Goal: Task Accomplishment & Management: Use online tool/utility

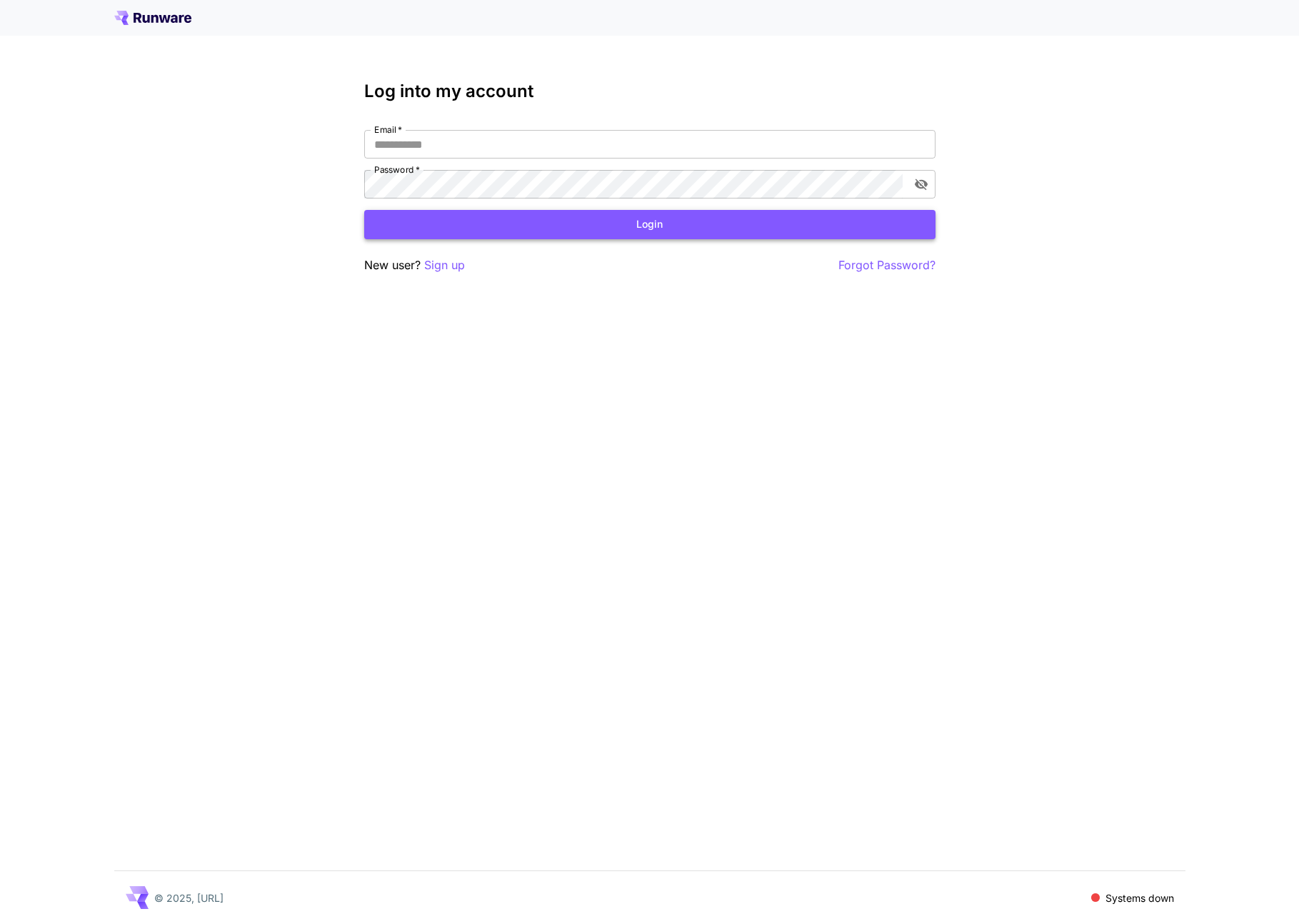
type input "**********"
click at [719, 220] on button "Login" at bounding box center [650, 225] width 572 height 29
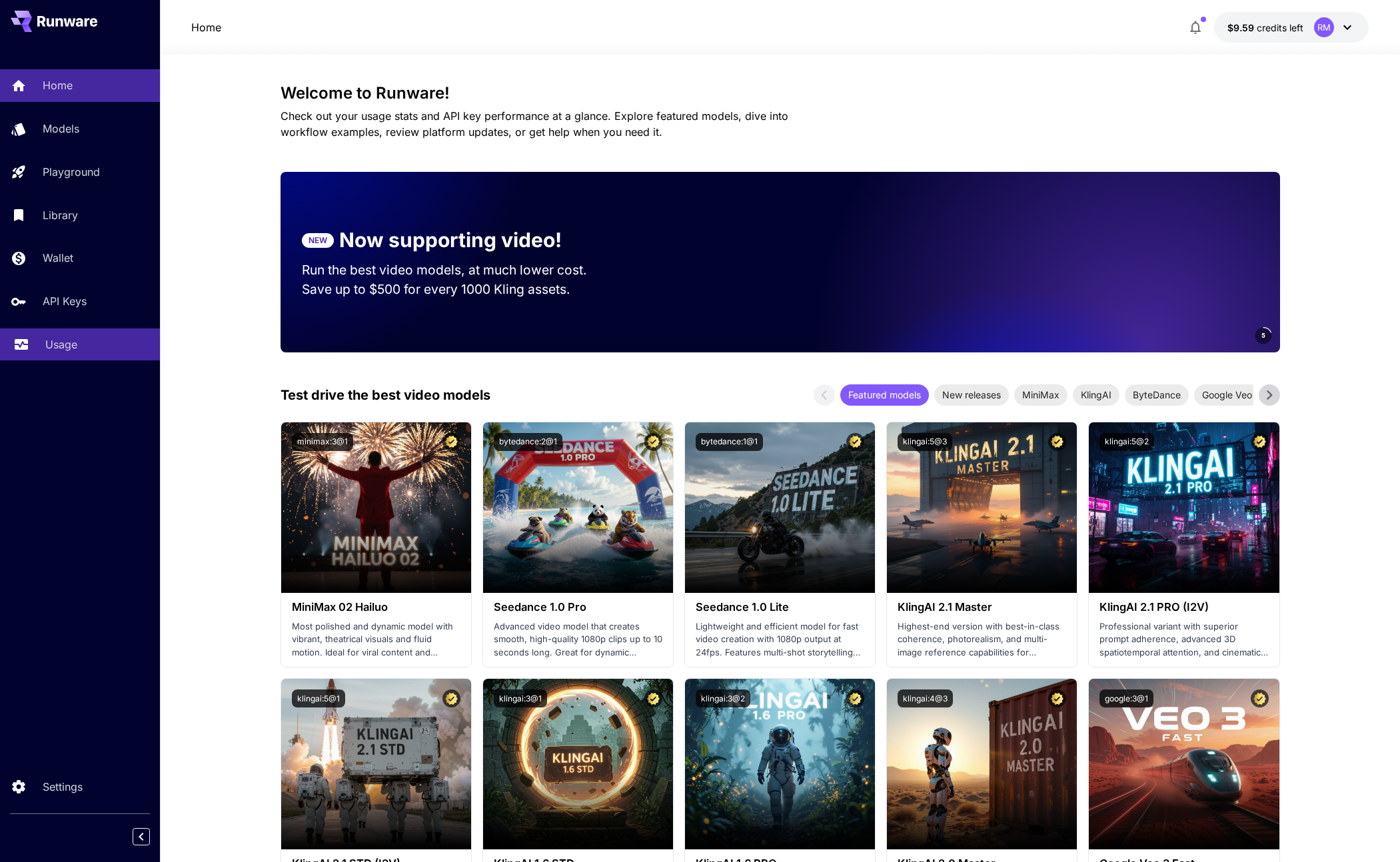
click at [54, 334] on link "Usage" at bounding box center [79, 344] width 160 height 33
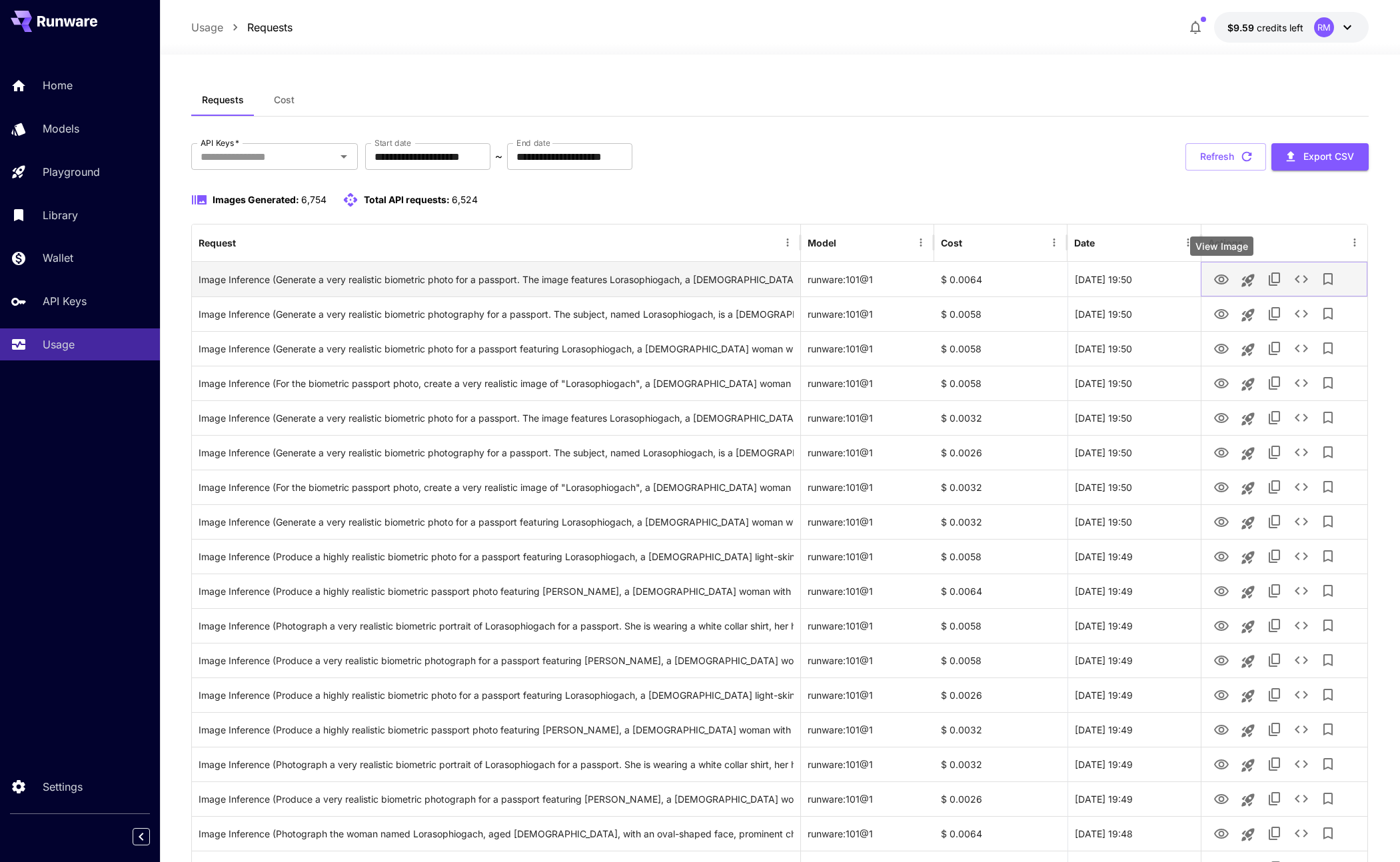
click at [1226, 279] on icon "View Image" at bounding box center [1221, 279] width 16 height 16
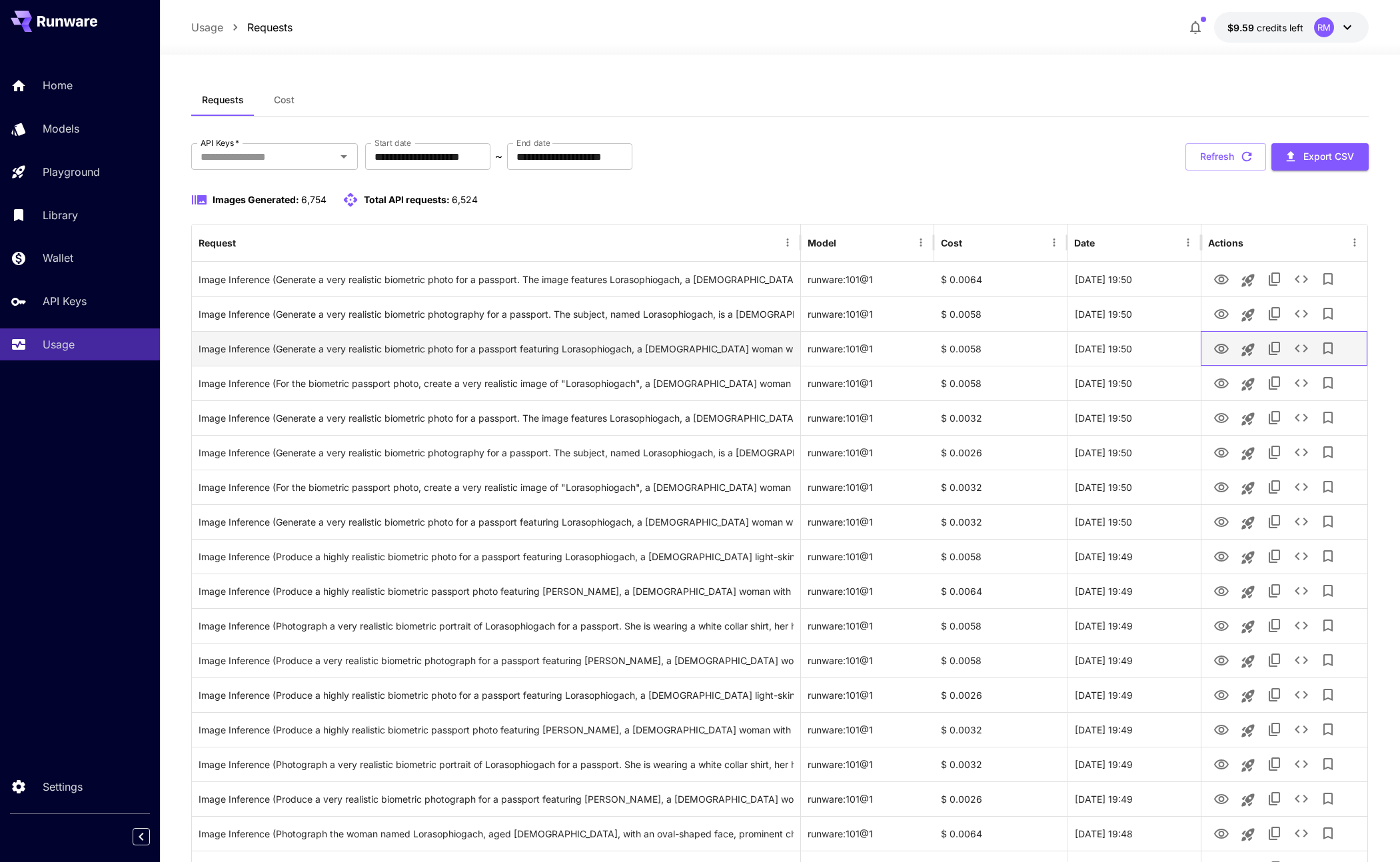
click at [1205, 364] on div at bounding box center [1284, 349] width 166 height 35
click at [1228, 343] on icon "View Image" at bounding box center [1221, 349] width 16 height 16
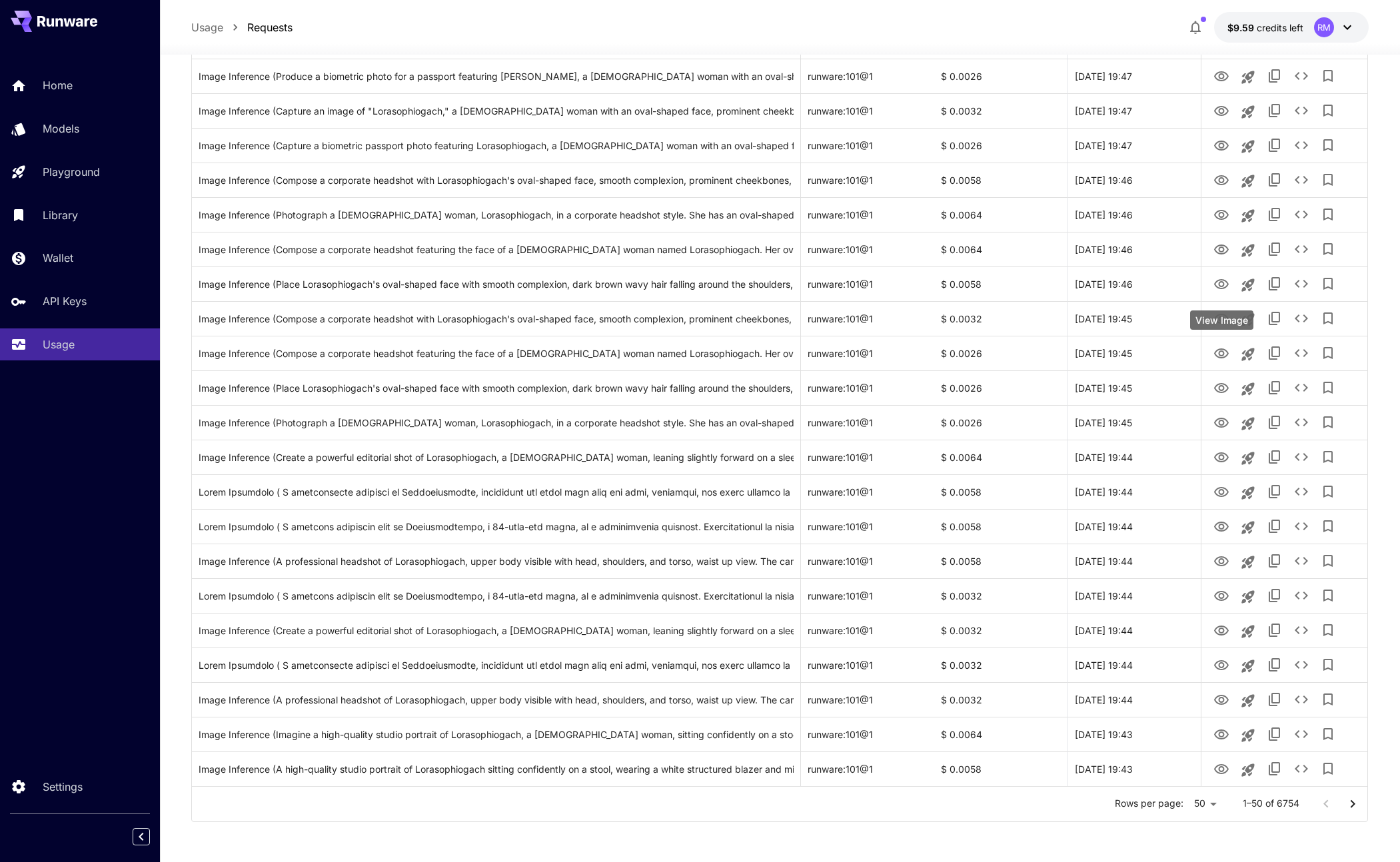
scroll to position [1205, 0]
click at [1352, 802] on icon "Go to next page" at bounding box center [1352, 806] width 16 height 16
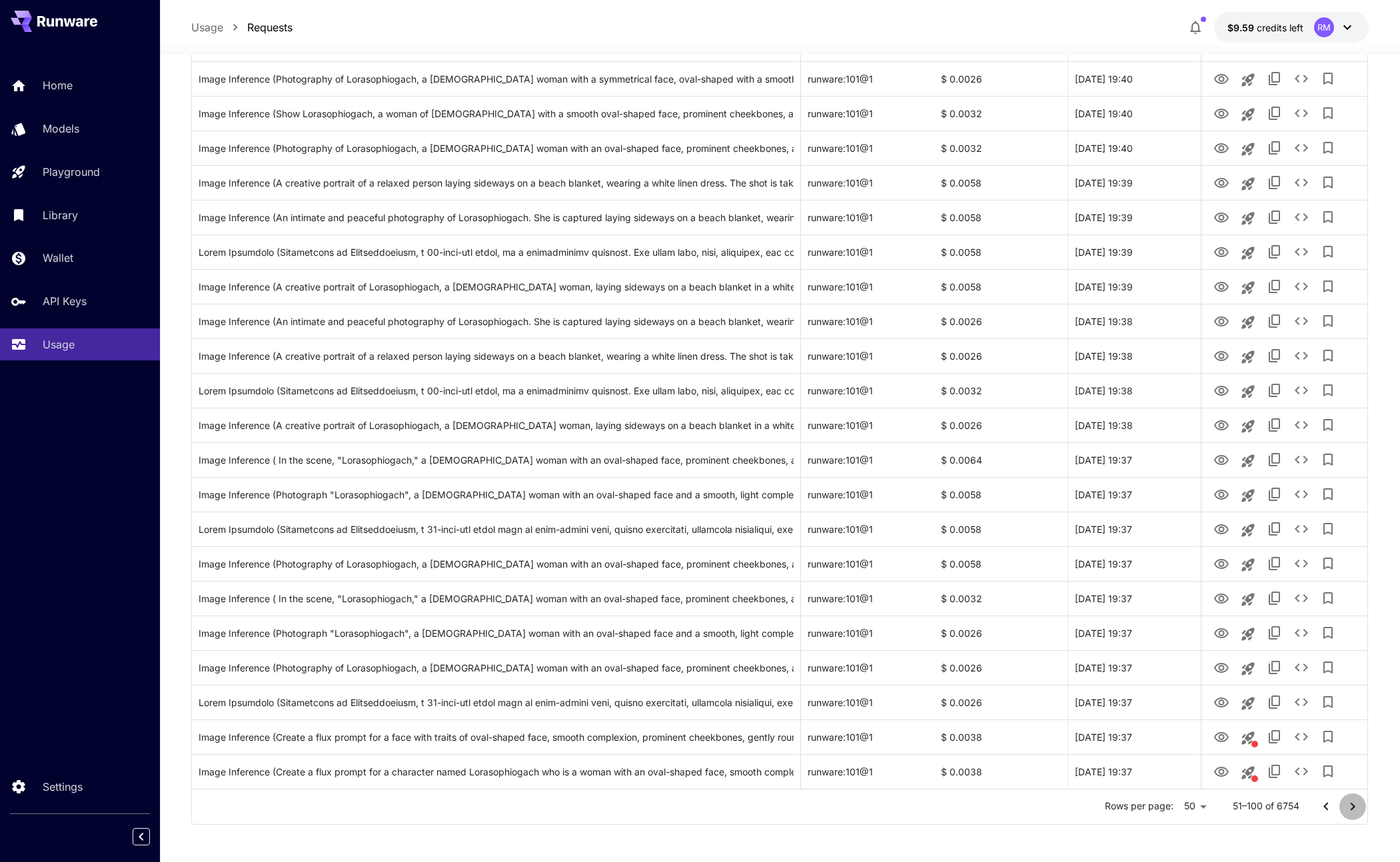
click at [1352, 802] on icon "Go to next page" at bounding box center [1352, 806] width 16 height 16
click at [1218, 150] on icon "View Image" at bounding box center [1221, 147] width 14 height 10
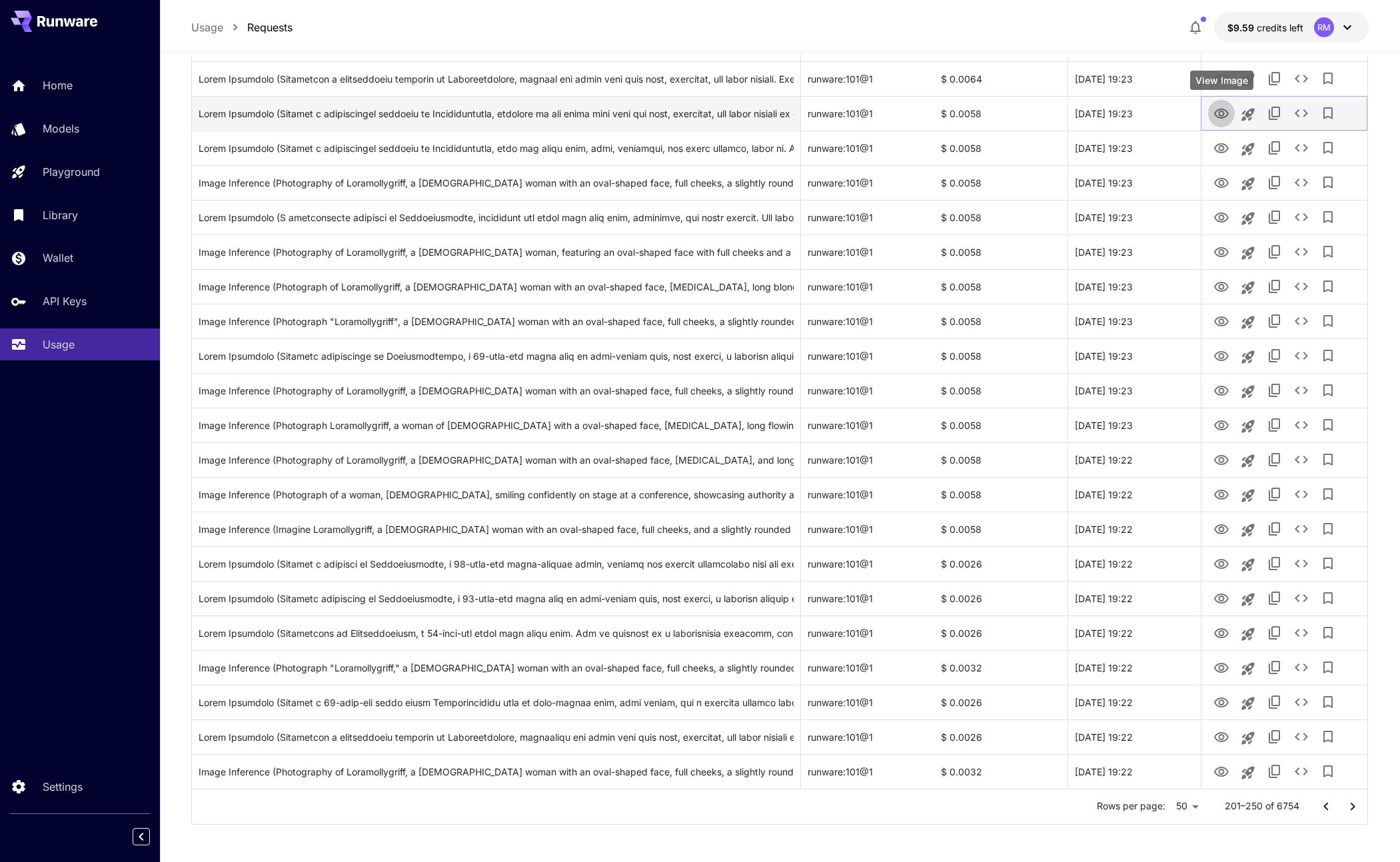
click at [1222, 101] on button "View Image" at bounding box center [1221, 113] width 26 height 27
click at [1219, 113] on icon "View Image" at bounding box center [1221, 113] width 14 height 10
